Goal: Information Seeking & Learning: Learn about a topic

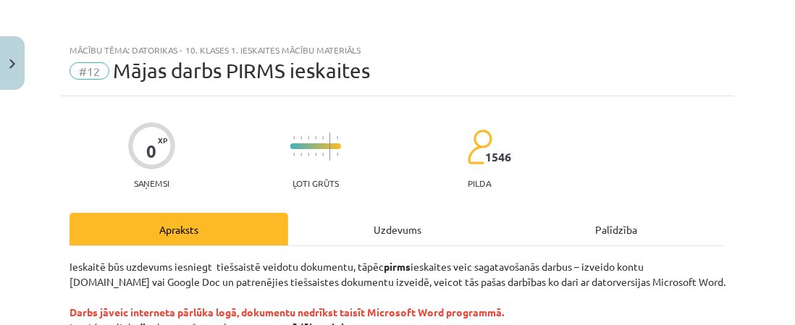
scroll to position [434, 0]
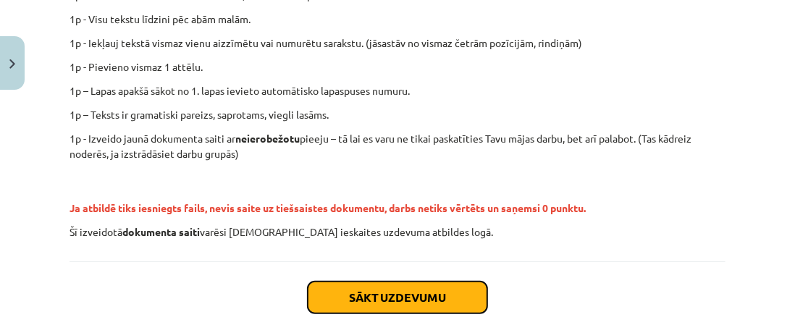
click at [465, 296] on button "Sākt uzdevumu" at bounding box center [398, 298] width 180 height 32
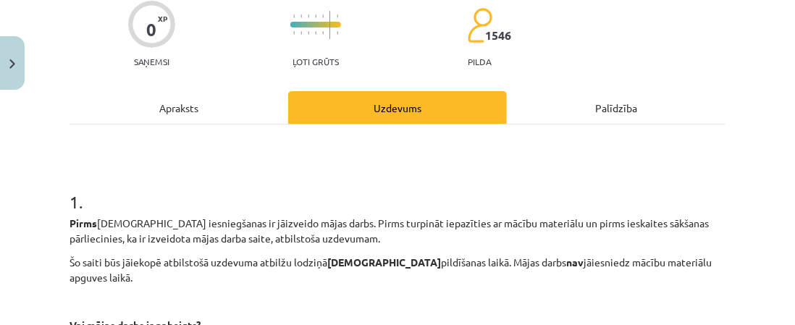
scroll to position [344, 0]
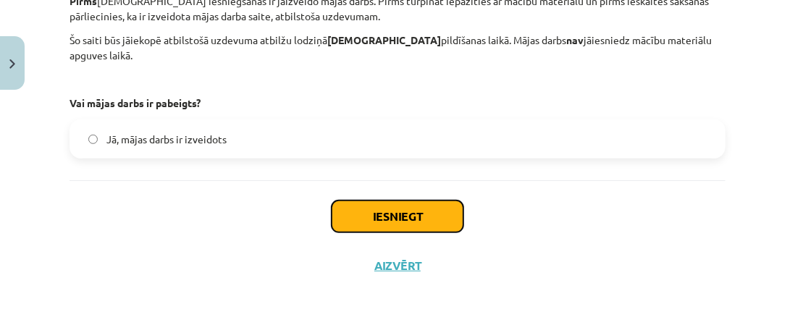
click at [383, 215] on button "Iesniegt" at bounding box center [398, 217] width 132 height 32
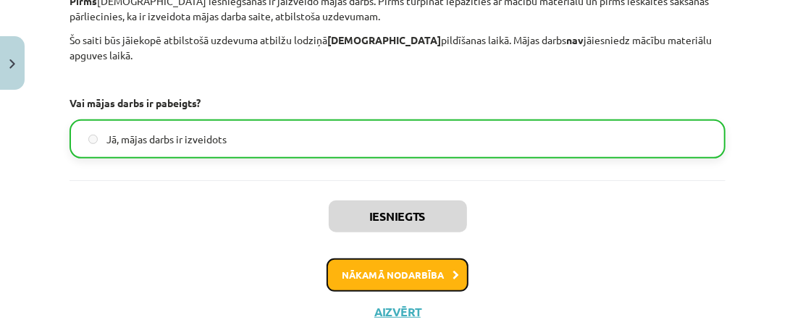
click at [426, 274] on button "Nākamā nodarbība" at bounding box center [397, 274] width 142 height 33
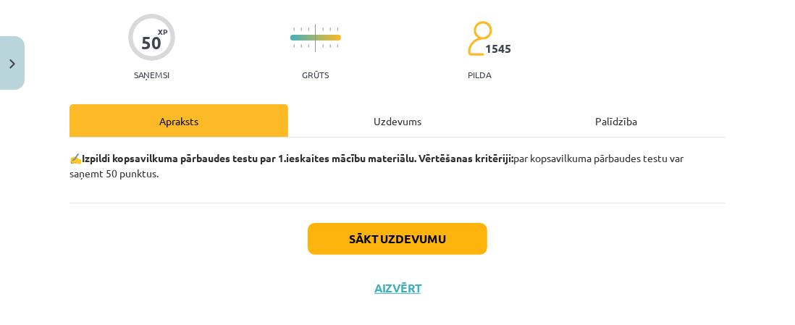
scroll to position [131, 0]
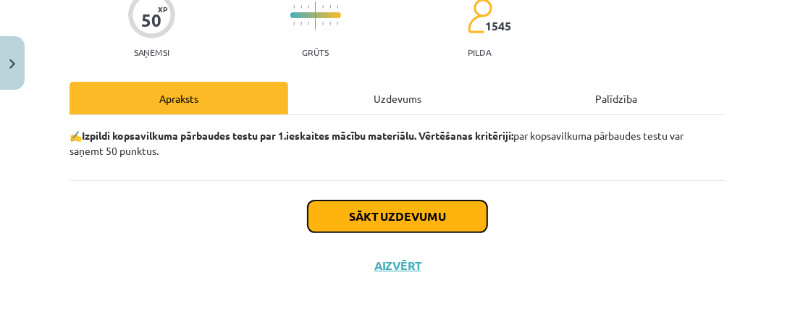
click at [456, 218] on button "Sākt uzdevumu" at bounding box center [398, 217] width 180 height 32
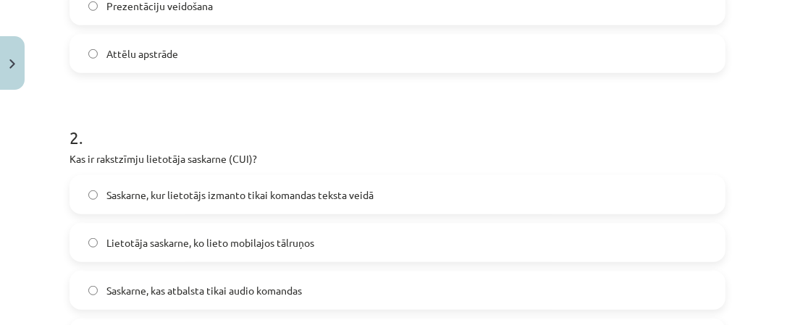
scroll to position [543, 0]
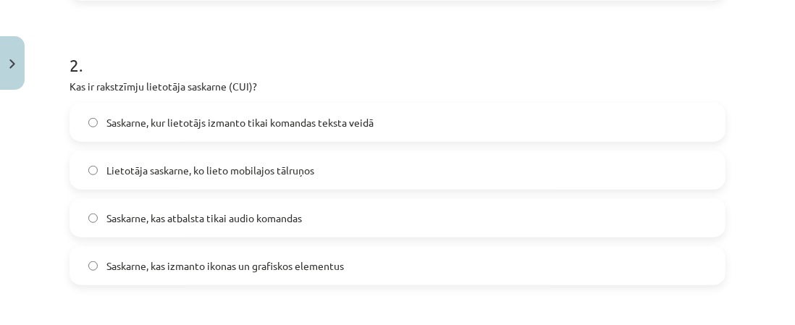
click at [87, 263] on label "Saskarne, kas izmanto ikonas un grafiskos elementus" at bounding box center [397, 266] width 653 height 36
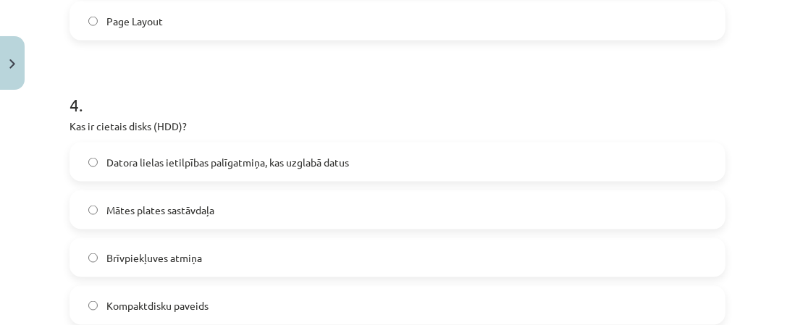
scroll to position [1122, 0]
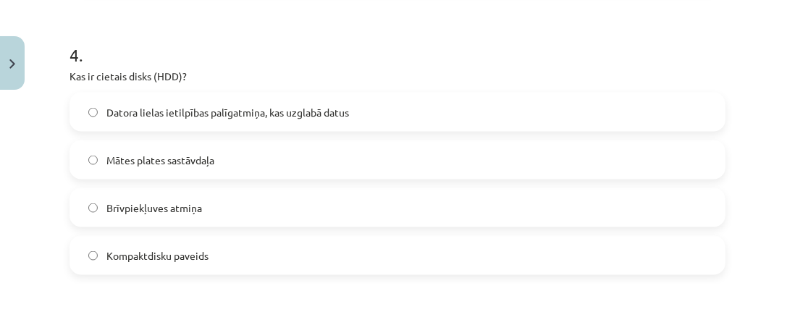
click at [219, 114] on span "Datora lielas ietilpības palīgatmiņa, kas uzglabā datus" at bounding box center [227, 112] width 243 height 15
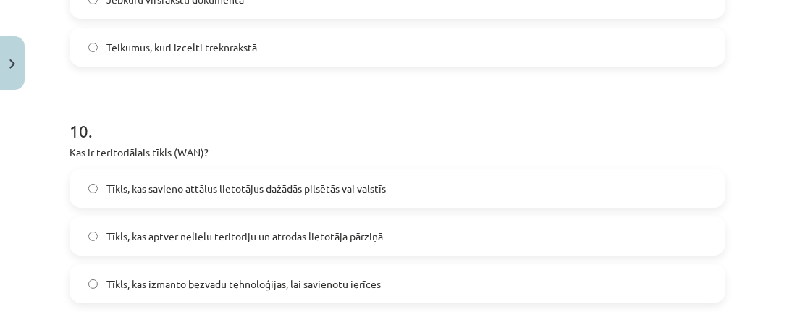
scroll to position [2846, 0]
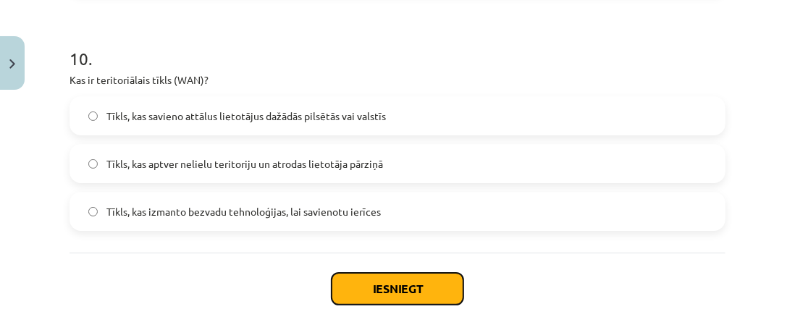
click at [410, 291] on button "Iesniegt" at bounding box center [398, 289] width 132 height 32
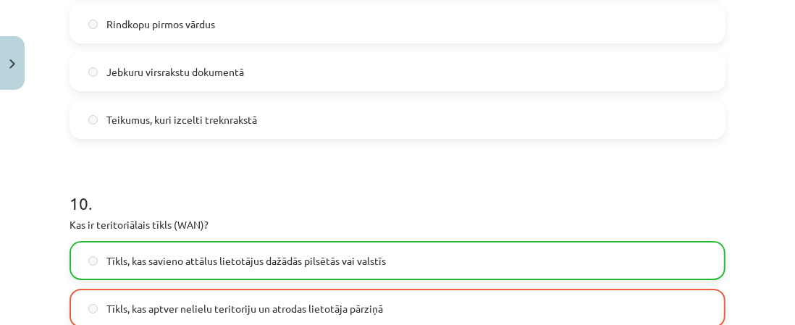
scroll to position [2964, 0]
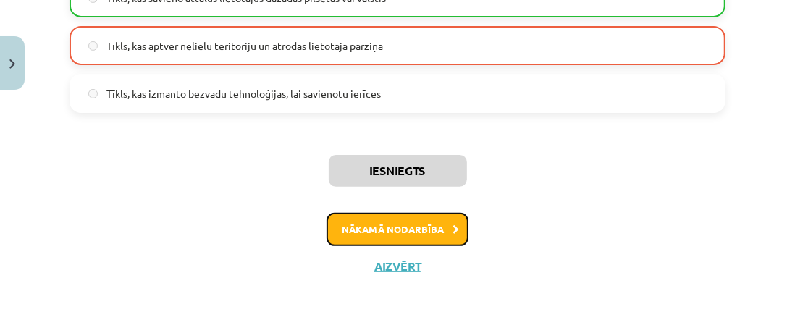
click at [414, 222] on button "Nākamā nodarbība" at bounding box center [397, 229] width 142 height 33
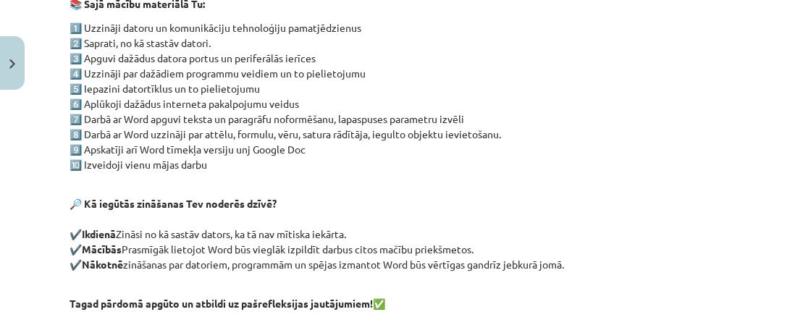
scroll to position [478, 0]
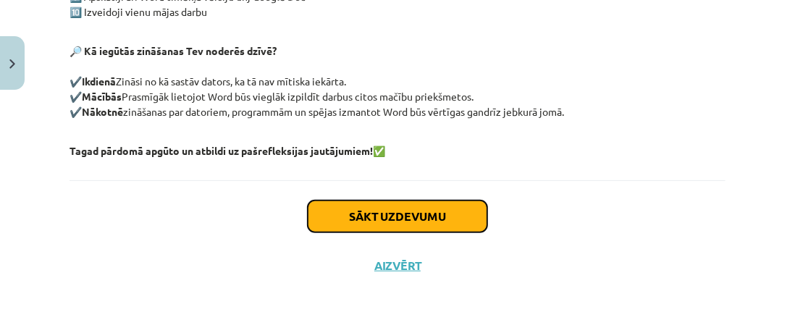
click at [415, 220] on button "Sākt uzdevumu" at bounding box center [398, 217] width 180 height 32
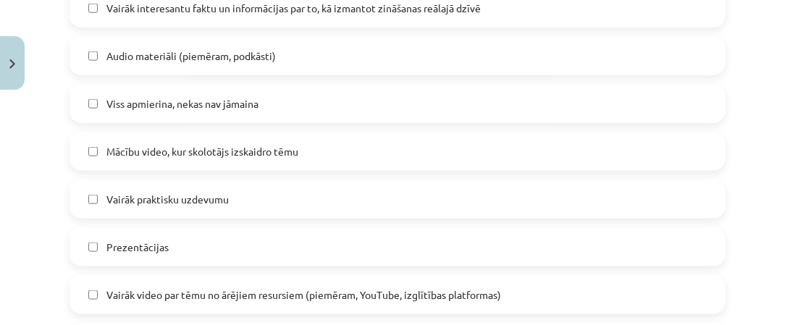
scroll to position [832, 0]
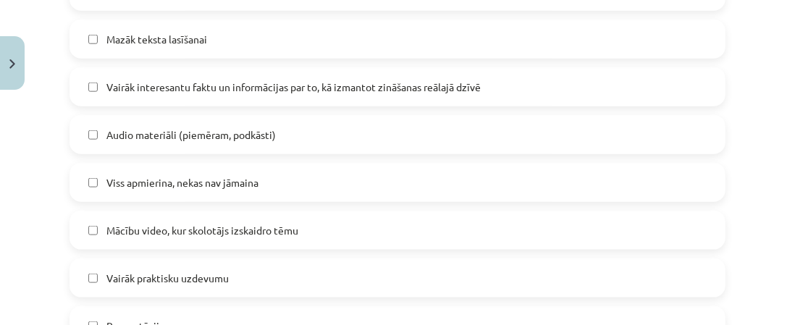
click at [88, 176] on label "Viss apmierina, nekas nav jāmaina" at bounding box center [397, 182] width 653 height 36
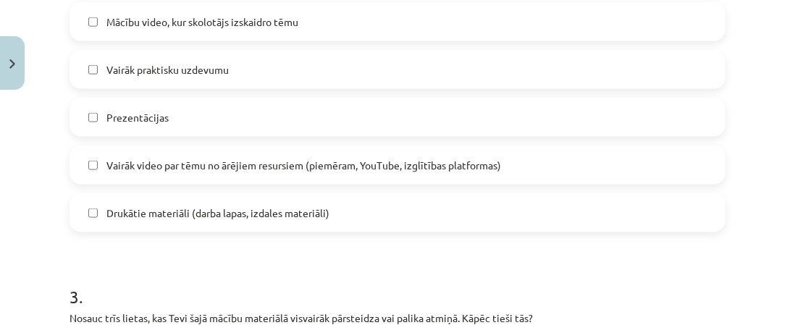
scroll to position [1194, 0]
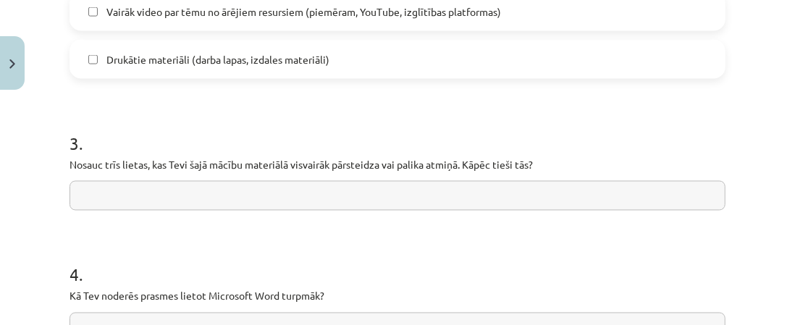
click at [83, 199] on input "text" at bounding box center [397, 196] width 656 height 30
type input "*"
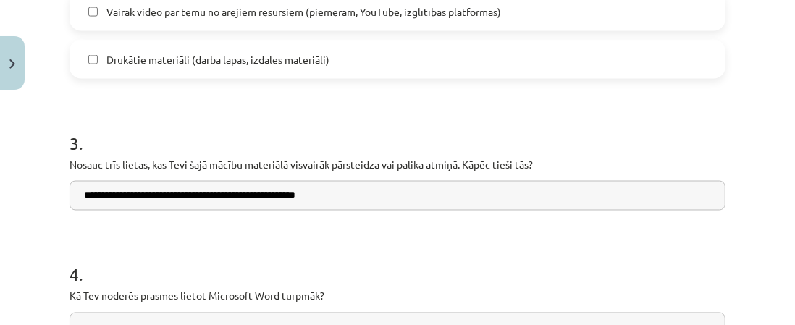
click at [245, 196] on input "**********" at bounding box center [397, 196] width 656 height 30
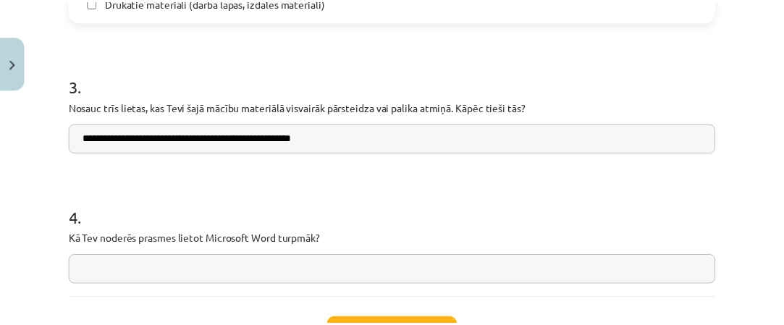
scroll to position [1339, 0]
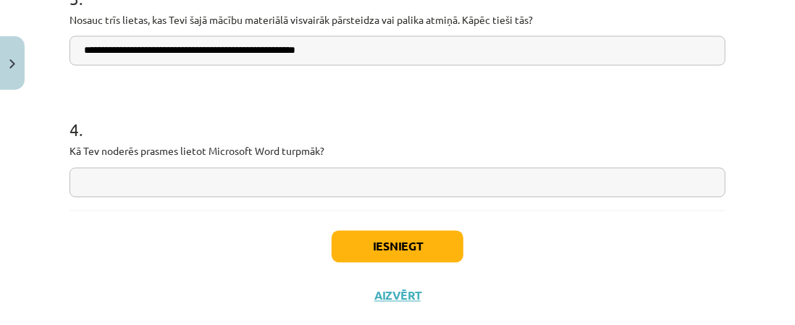
type input "**********"
click at [83, 183] on input "text" at bounding box center [397, 183] width 656 height 30
type input "*"
type input "**********"
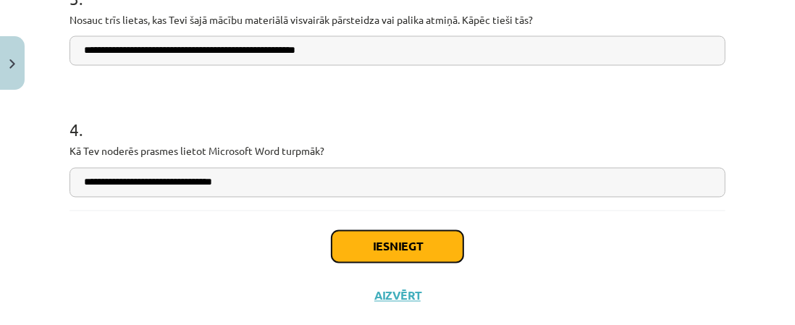
click at [372, 250] on button "Iesniegt" at bounding box center [398, 247] width 132 height 32
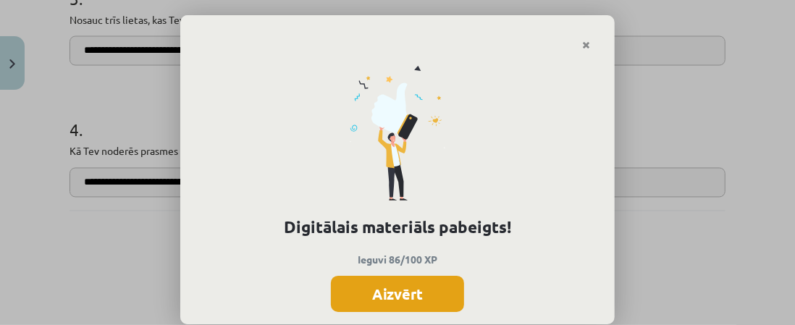
click at [421, 295] on button "Aizvērt" at bounding box center [397, 294] width 133 height 36
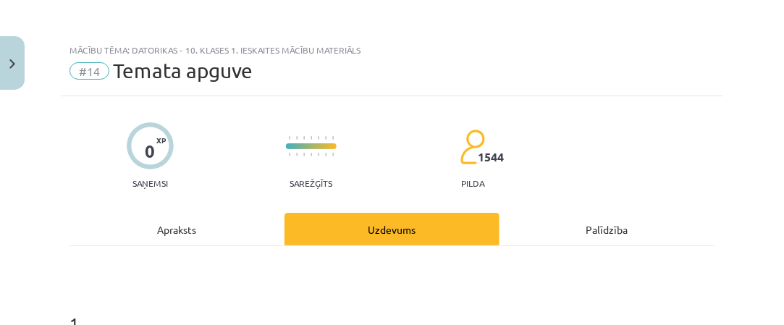
scroll to position [0, 0]
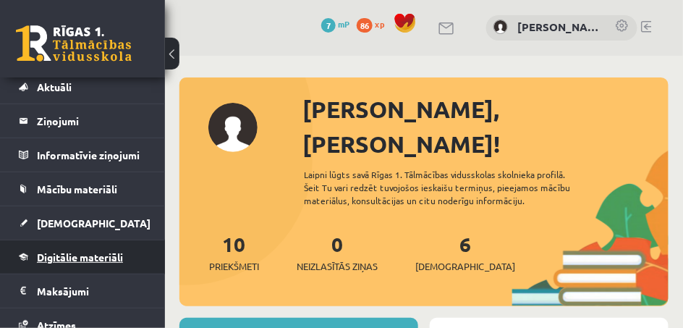
scroll to position [72, 0]
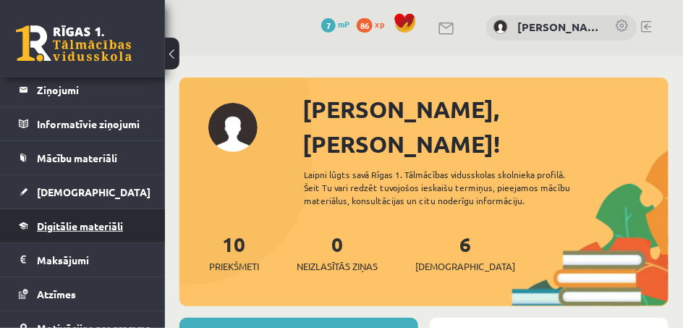
click at [90, 221] on span "Digitālie materiāli" at bounding box center [80, 225] width 86 height 13
